Goal: Download file/media

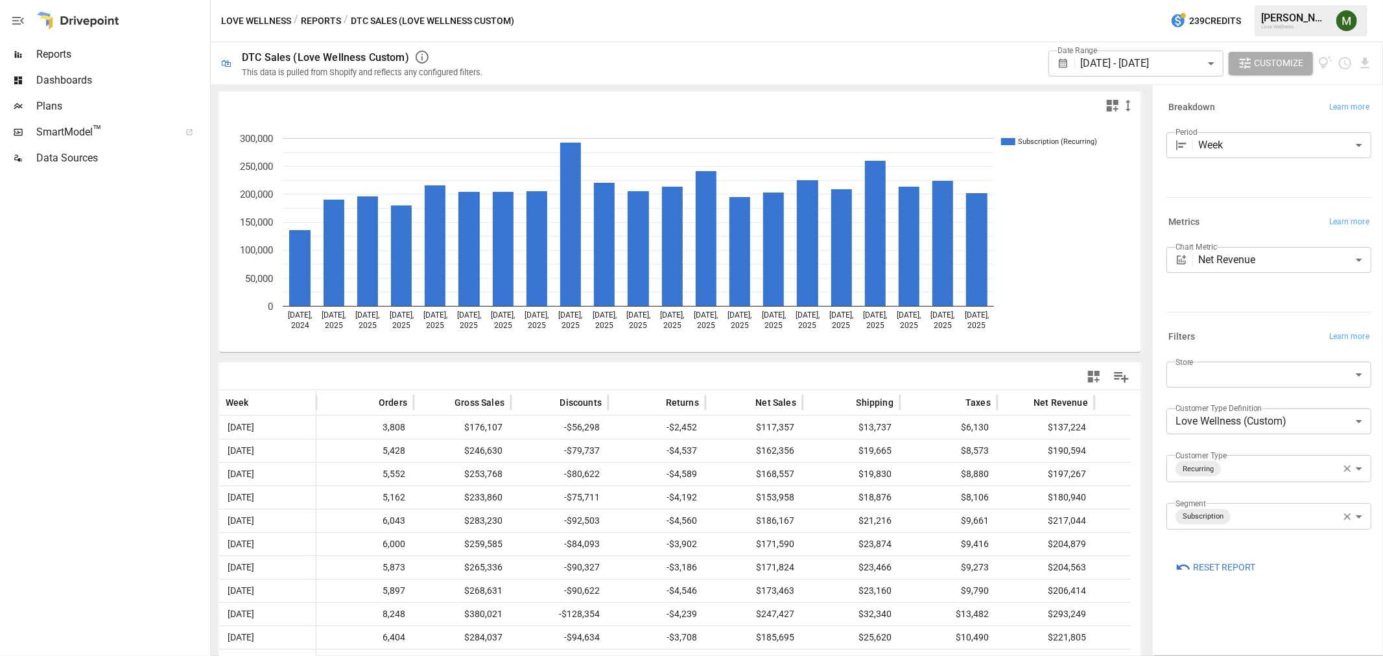
click at [1148, 0] on body "Reports Dashboards Plans SmartModel ™ Data Sources Love Wellness / Reports / DT…" at bounding box center [691, 0] width 1383 height 0
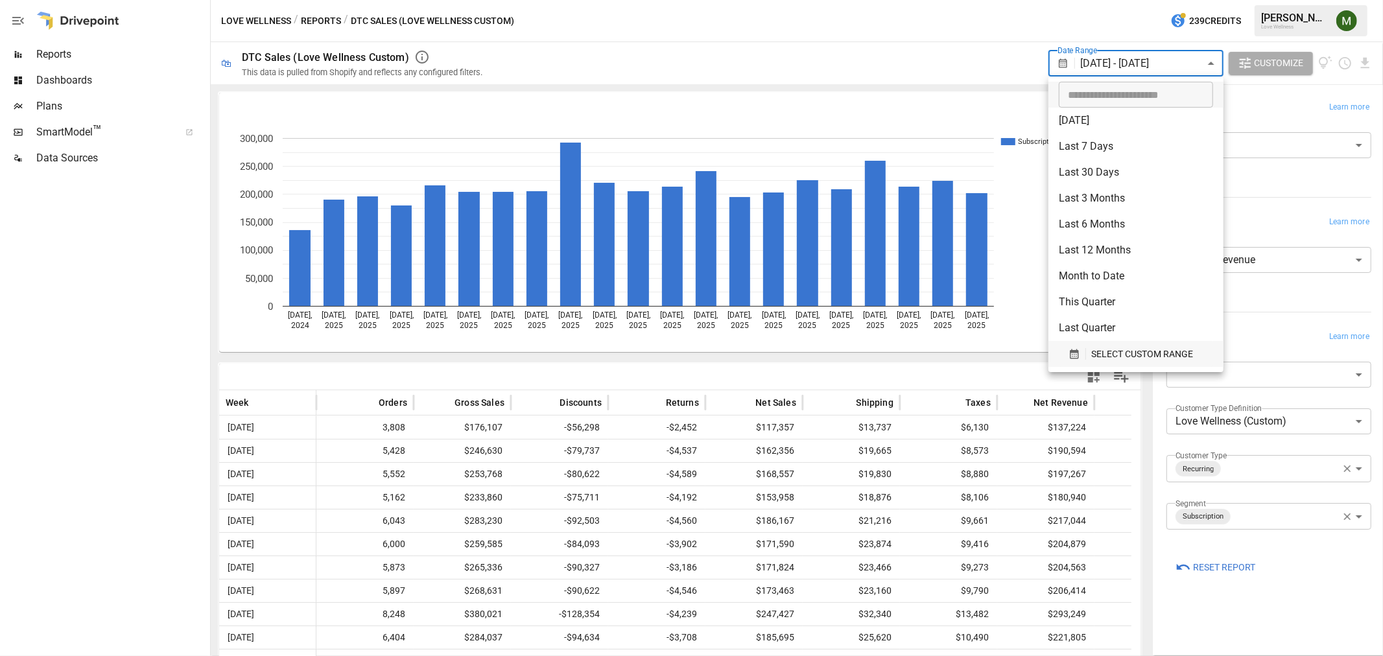
click at [1063, 354] on button "SELECT CUSTOM RANGE" at bounding box center [1136, 354] width 154 height 26
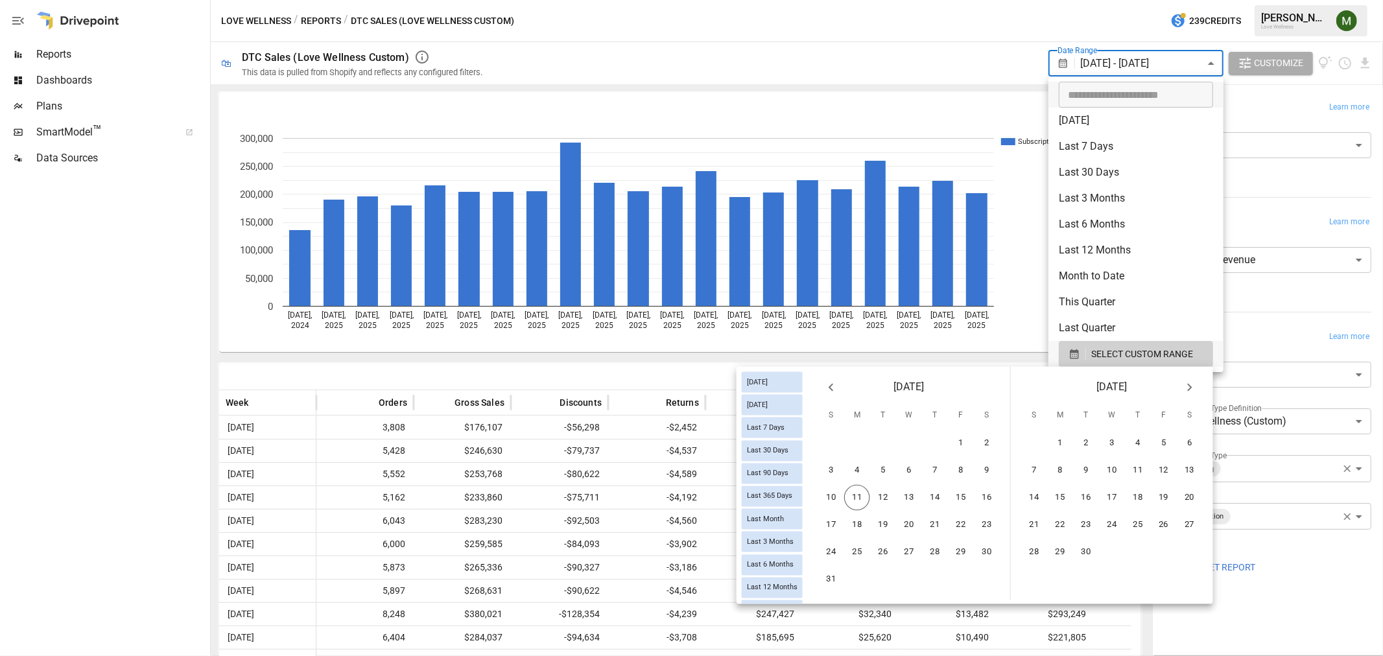
click at [1187, 380] on icon "Next month" at bounding box center [1190, 388] width 16 height 16
click at [838, 386] on icon "Previous month" at bounding box center [831, 388] width 16 height 16
click at [843, 469] on button "3" at bounding box center [831, 471] width 26 height 26
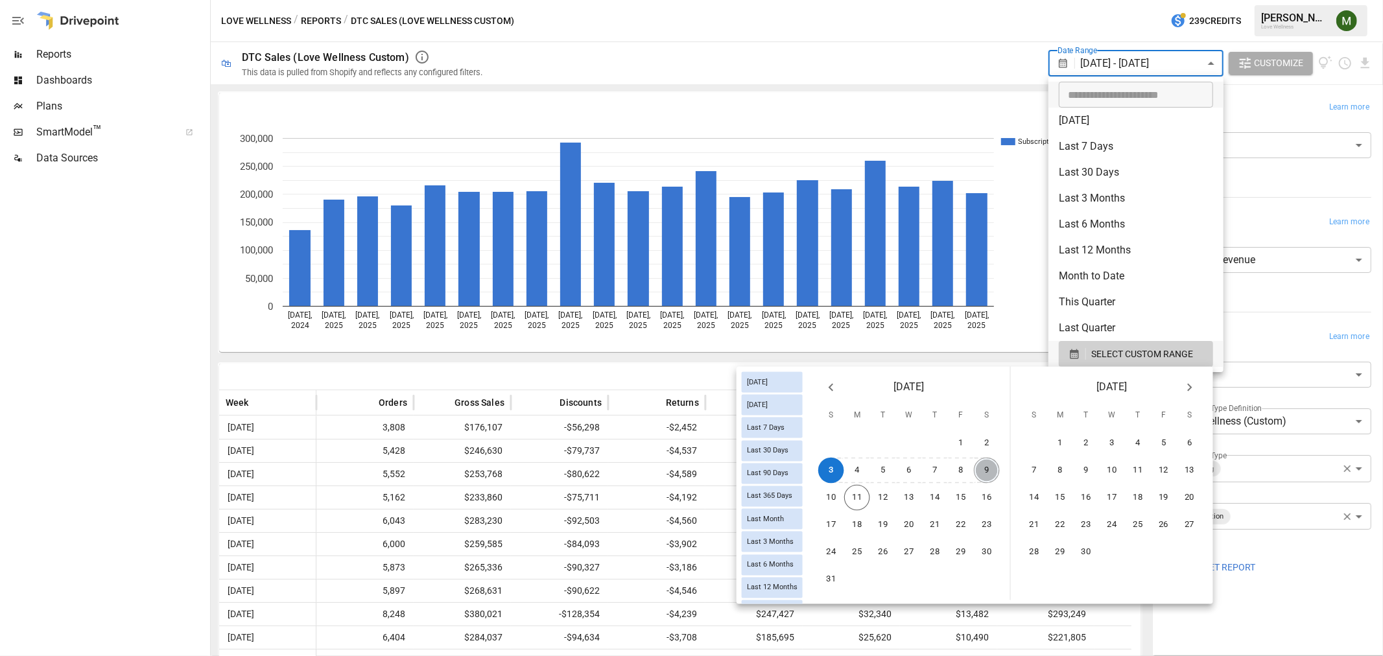
click at [976, 467] on button "9" at bounding box center [987, 471] width 26 height 26
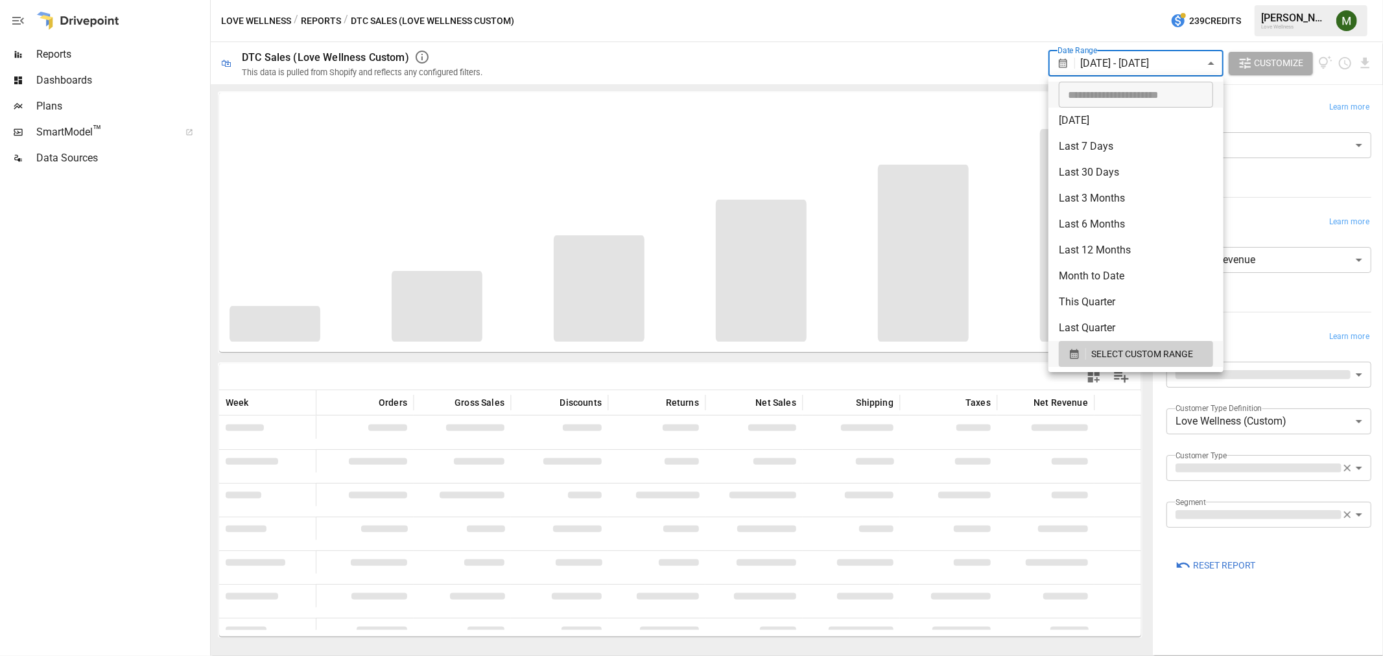
click at [921, 93] on div at bounding box center [691, 328] width 1383 height 656
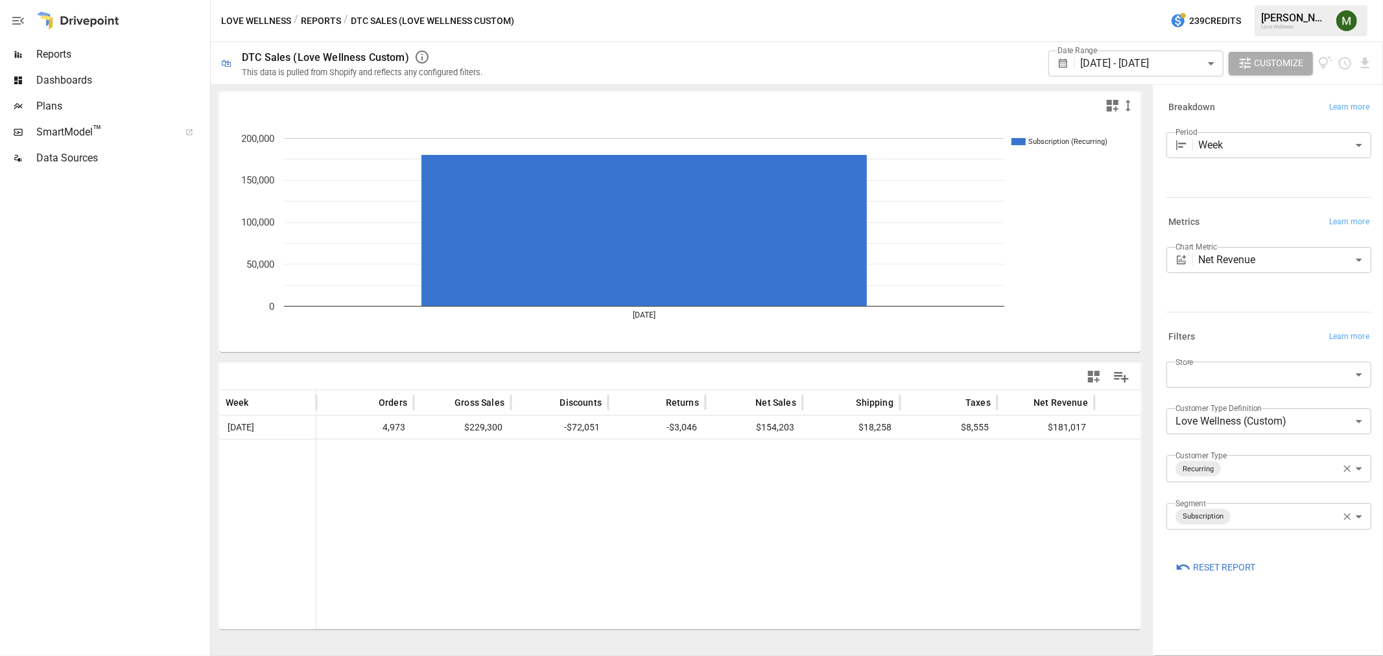
click at [1078, 64] on div "[DATE] - [DATE] ****** ​" at bounding box center [1135, 64] width 175 height 26
click at [1092, 0] on body "**********" at bounding box center [691, 0] width 1383 height 0
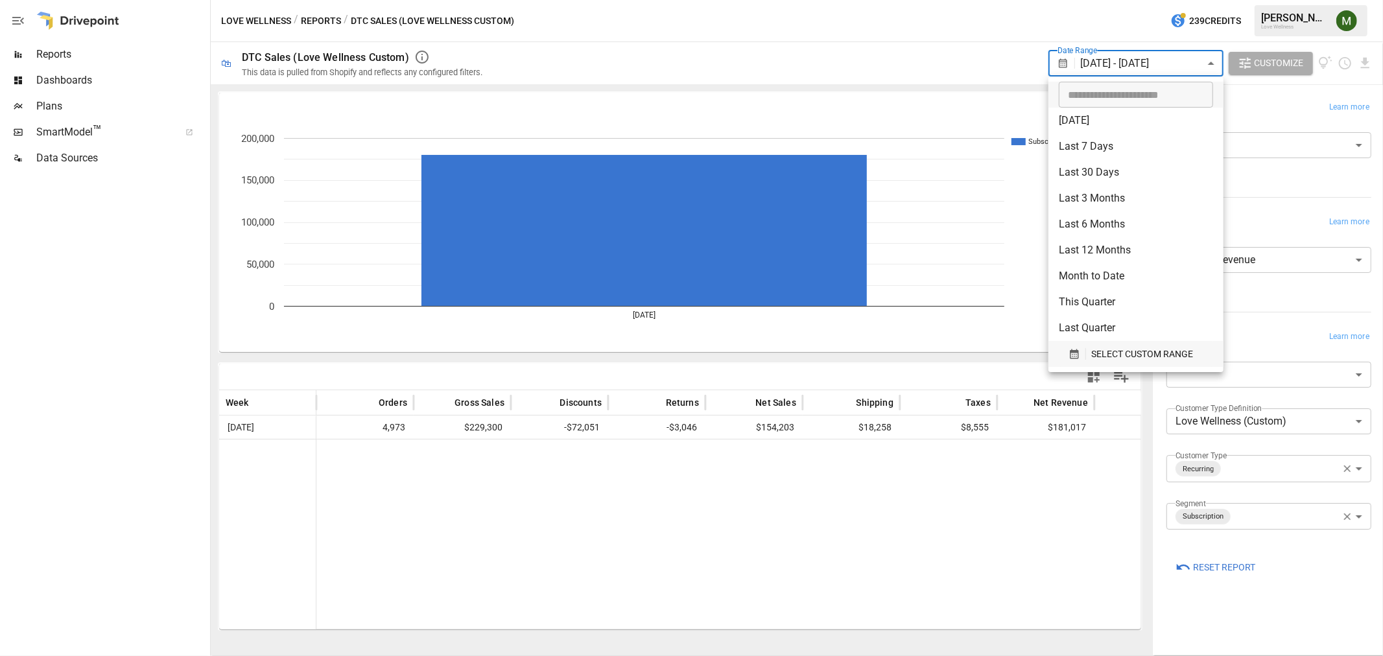
click at [1068, 346] on button "SELECT CUSTOM RANGE" at bounding box center [1136, 354] width 154 height 26
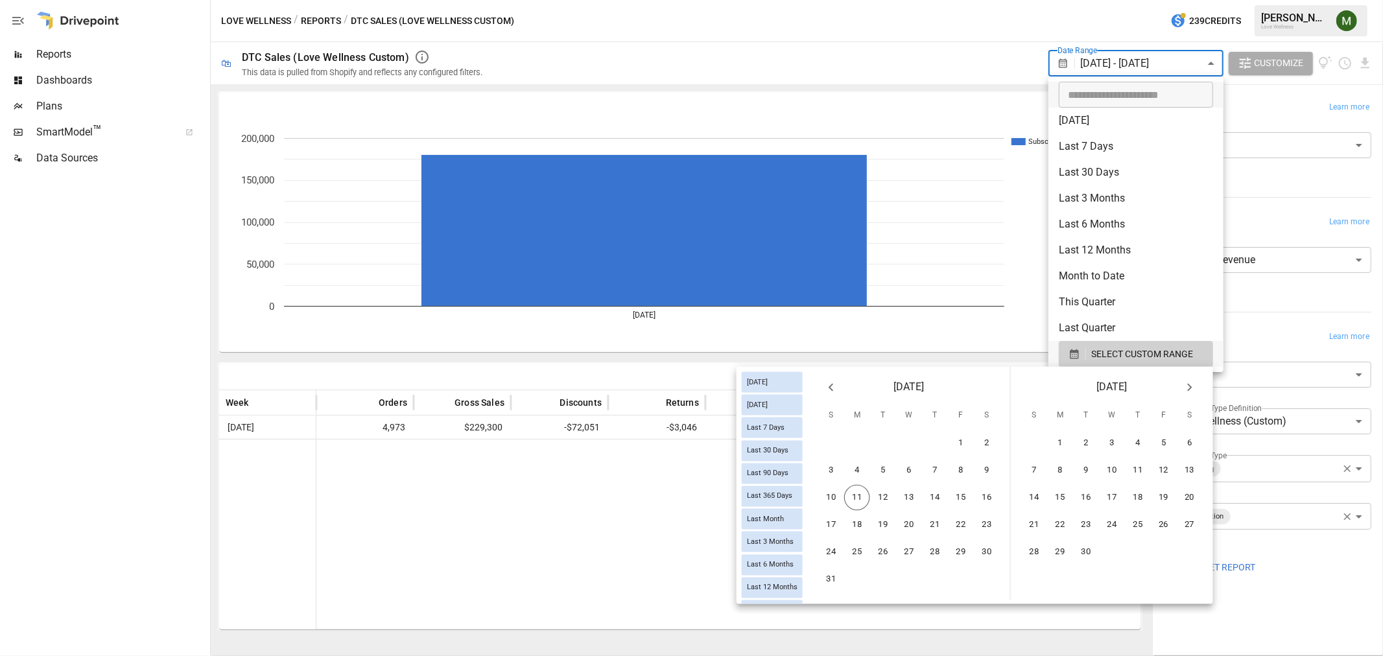
click at [842, 397] on div "[DATE]" at bounding box center [909, 385] width 202 height 36
click at [836, 392] on icon "Previous month" at bounding box center [831, 388] width 16 height 16
click at [837, 541] on button "27" at bounding box center [831, 552] width 26 height 26
click at [1178, 462] on button "9" at bounding box center [1190, 471] width 26 height 26
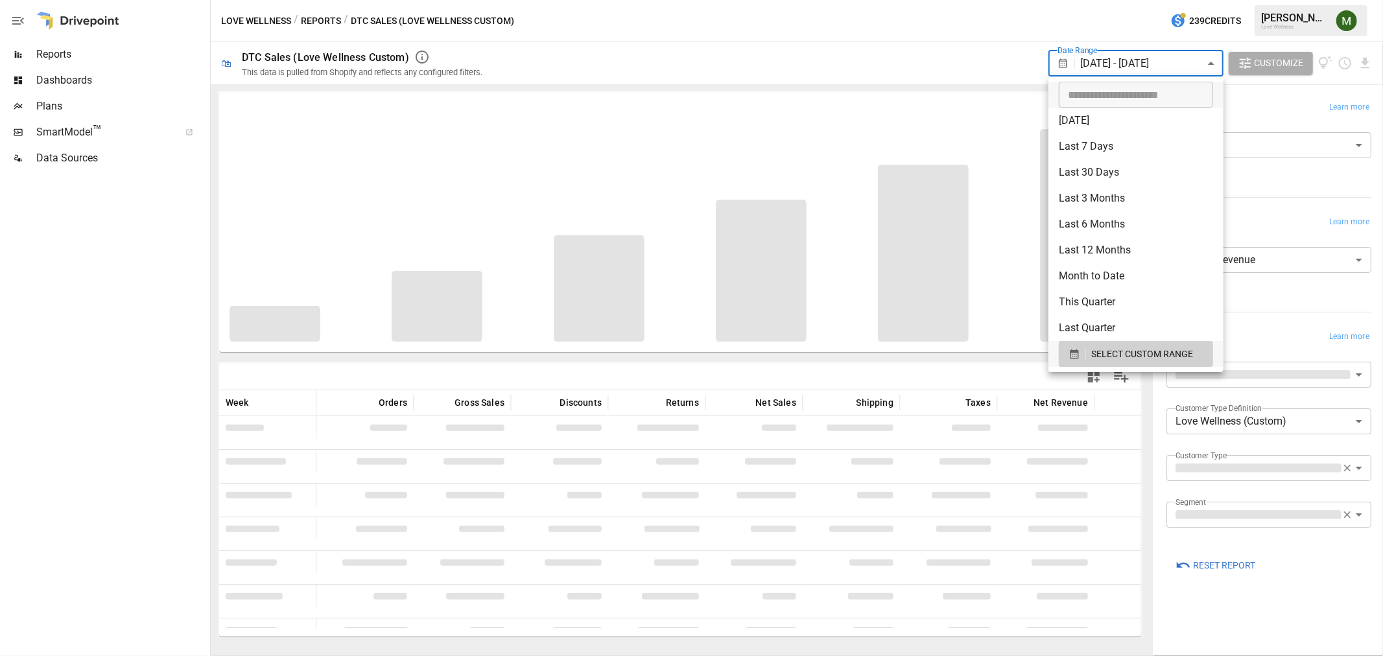
click at [1000, 82] on div at bounding box center [691, 328] width 1383 height 656
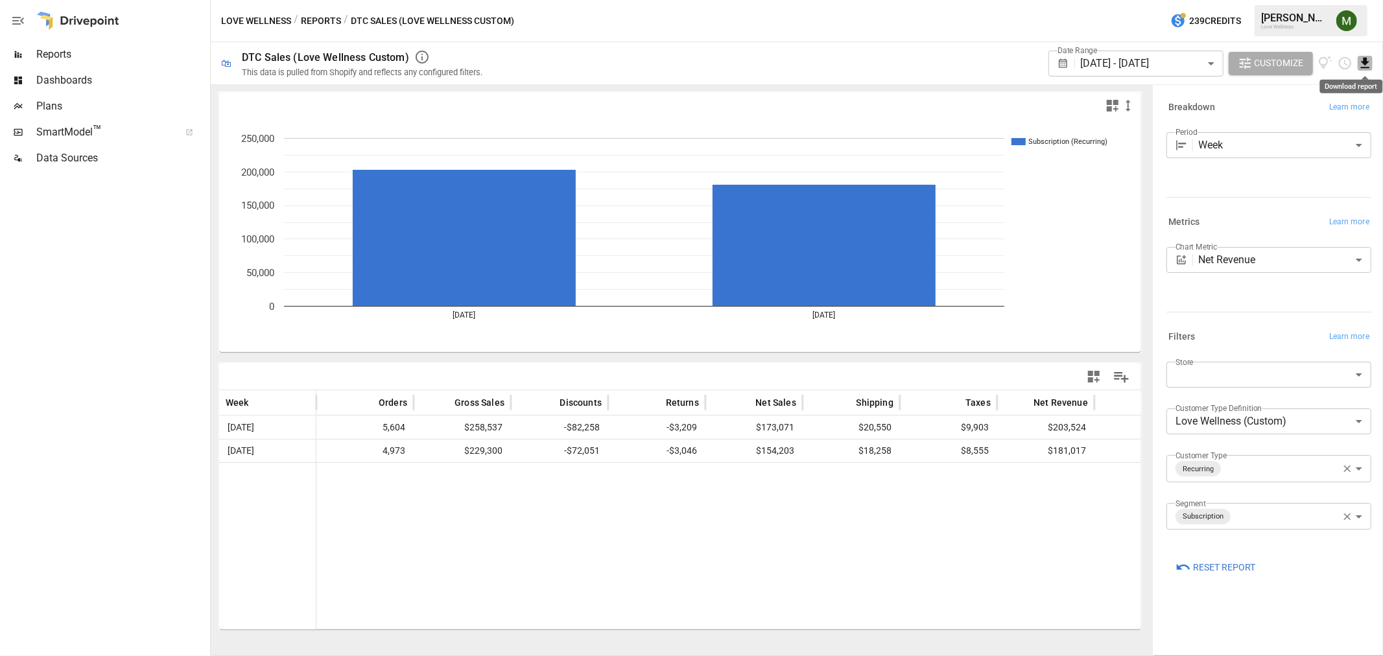
click at [1371, 65] on icon "Download report" at bounding box center [1365, 63] width 15 height 15
click at [1312, 115] on li "Download as CSV" at bounding box center [1321, 115] width 103 height 26
